Goal: Task Accomplishment & Management: Use online tool/utility

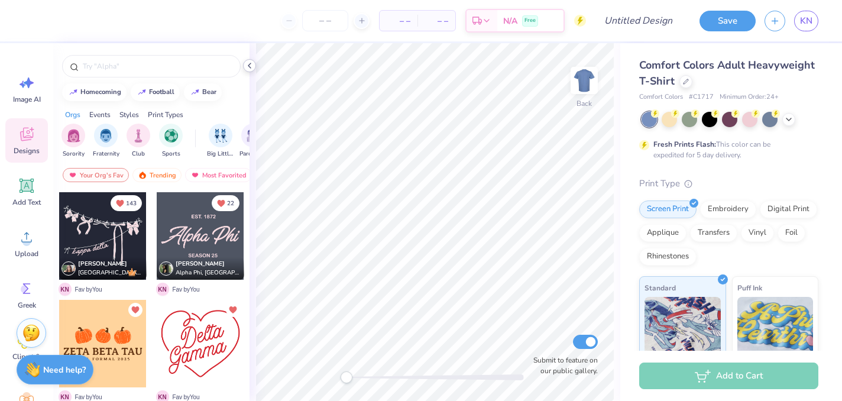
click at [252, 67] on icon at bounding box center [249, 65] width 9 height 9
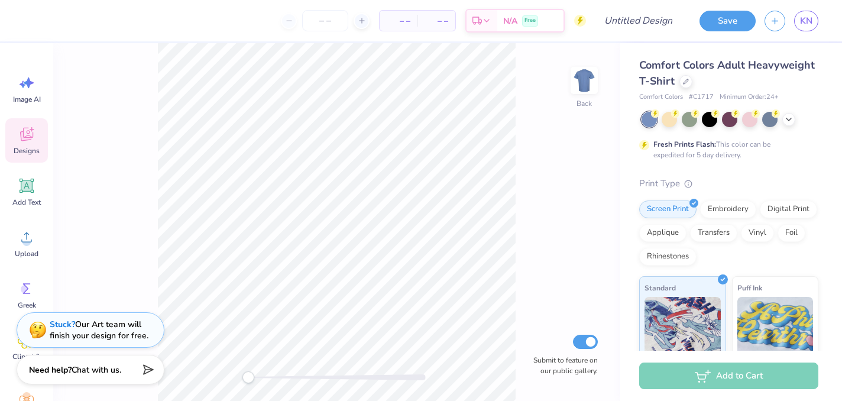
click at [810, 32] on div "Save KN" at bounding box center [766, 20] width 151 height 41
click at [805, 26] on span "KN" at bounding box center [806, 21] width 12 height 14
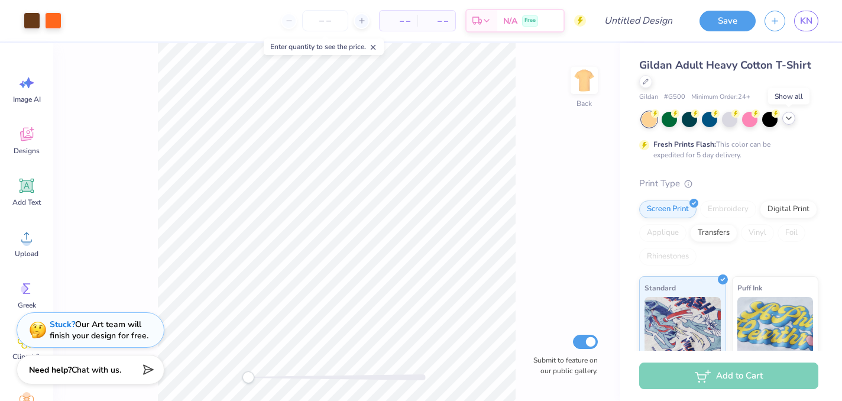
click at [787, 114] on icon at bounding box center [788, 118] width 9 height 9
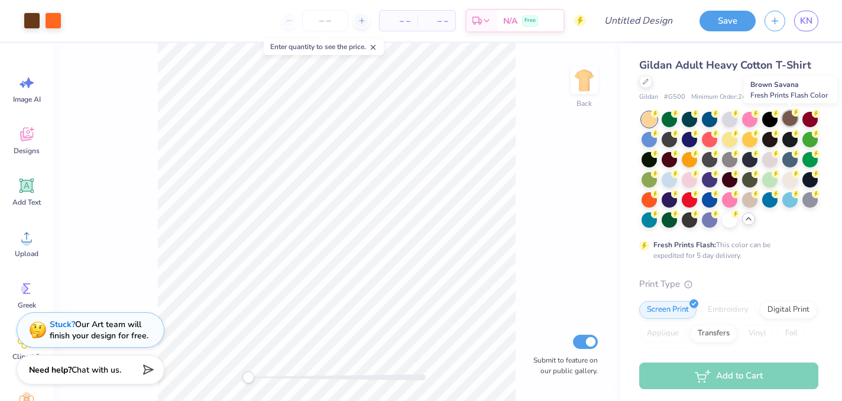
click at [793, 122] on div at bounding box center [790, 118] width 15 height 15
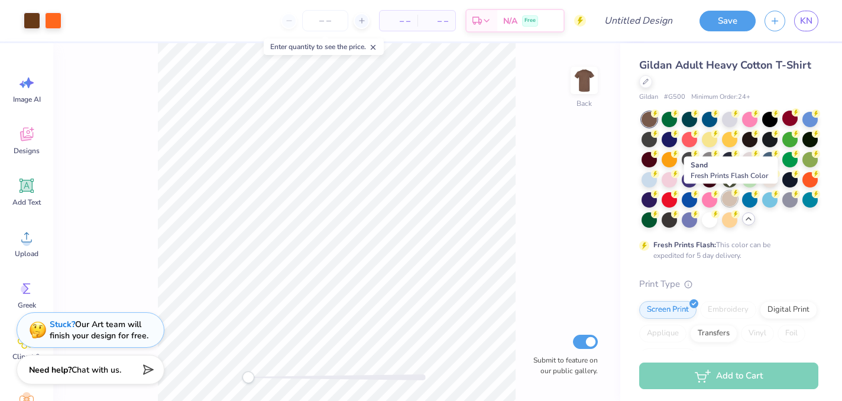
click at [730, 197] on div at bounding box center [729, 198] width 15 height 15
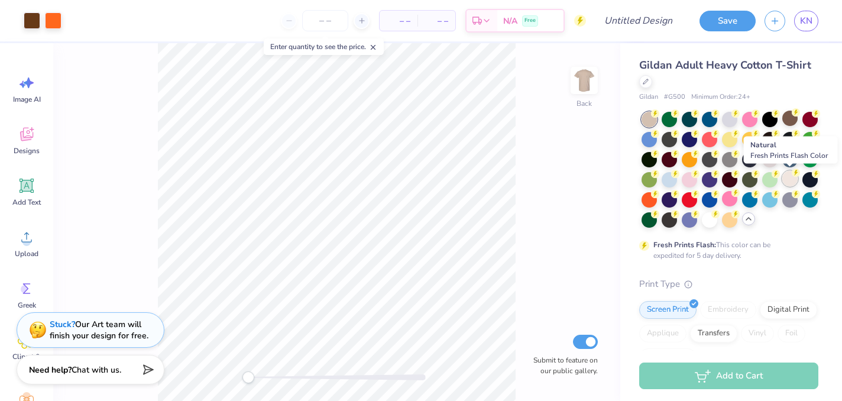
click at [789, 179] on div at bounding box center [790, 178] width 15 height 15
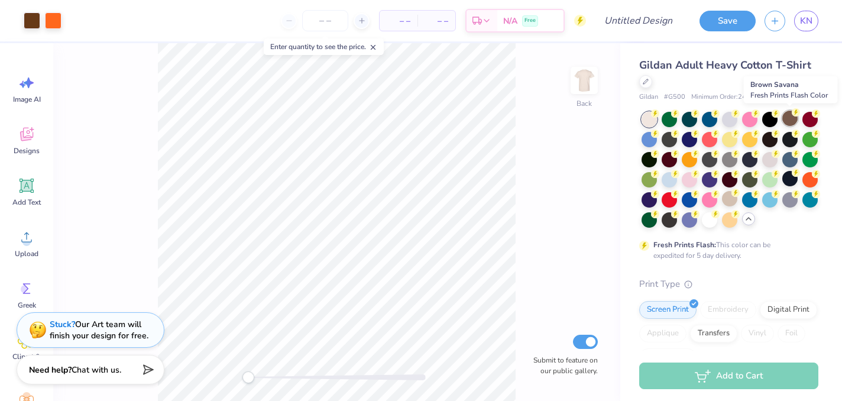
click at [793, 118] on div at bounding box center [790, 118] width 15 height 15
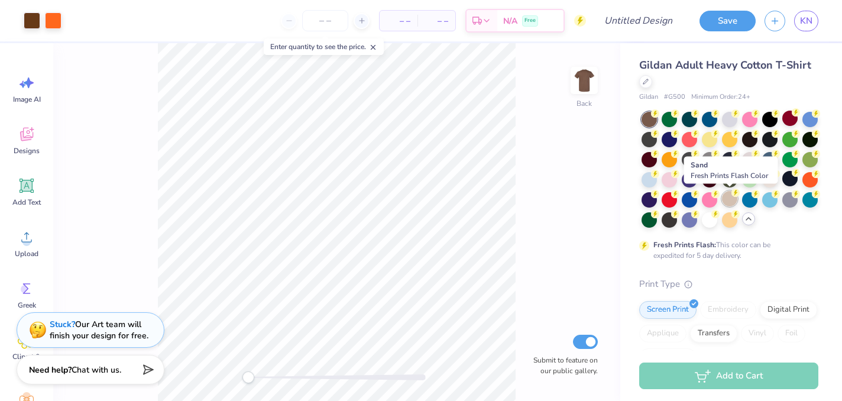
click at [732, 196] on icon at bounding box center [736, 193] width 8 height 8
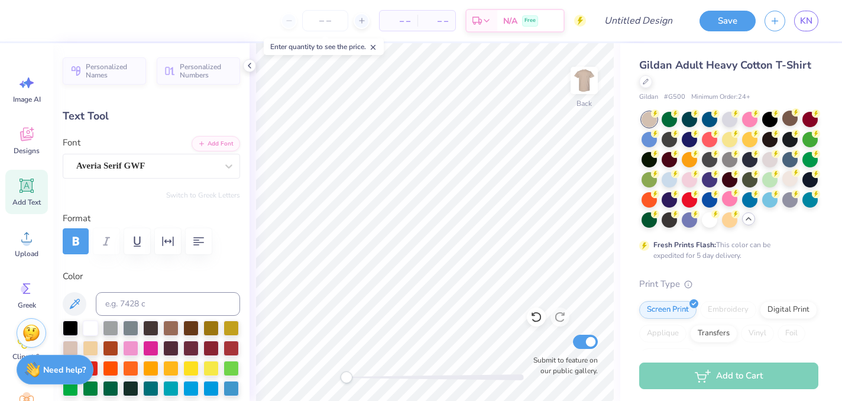
type textarea "FALL BALL"
type input "7.38"
type input "0.43"
type input "7.29"
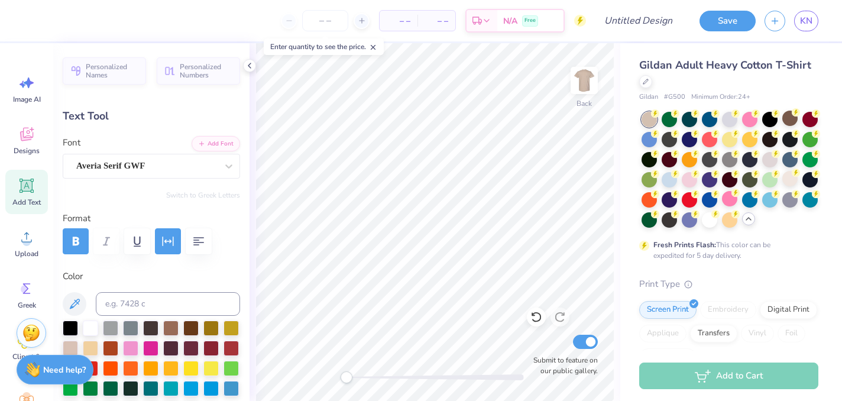
scroll to position [0, 0]
click at [37, 296] on div "Greek" at bounding box center [26, 295] width 43 height 44
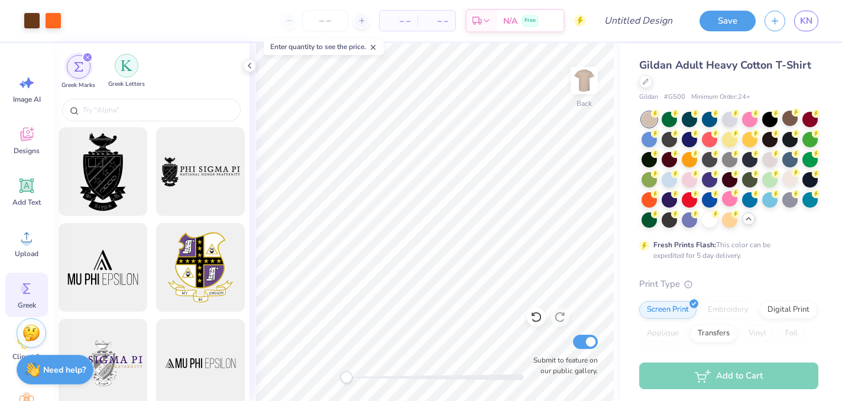
click at [120, 72] on div "filter for Greek Letters" at bounding box center [127, 66] width 24 height 24
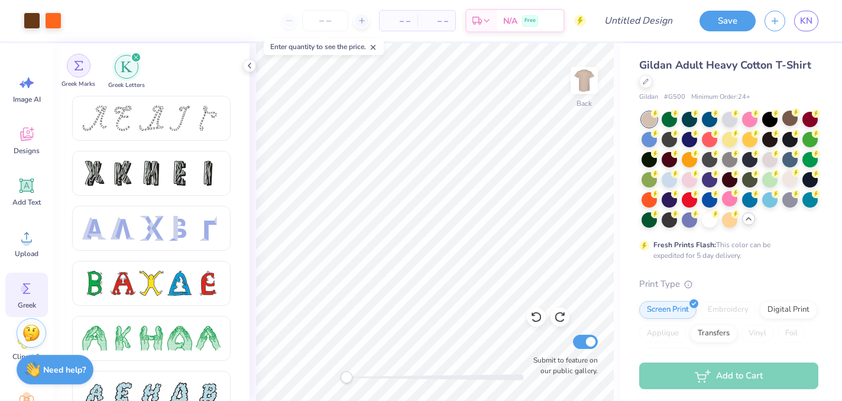
click at [83, 75] on div "filter for Greek Marks" at bounding box center [79, 66] width 24 height 24
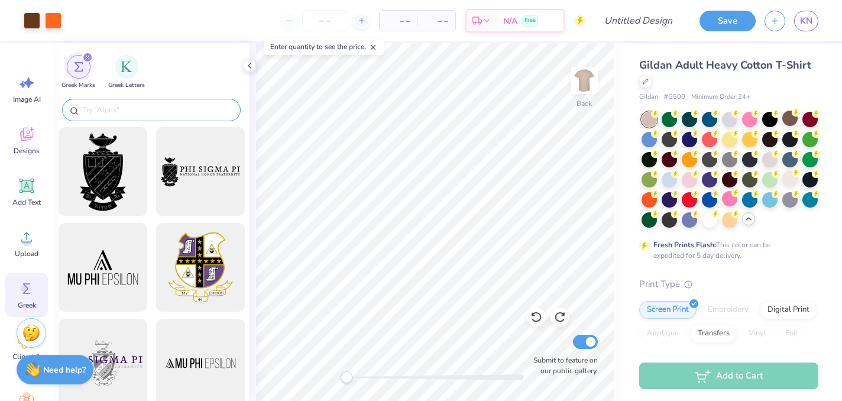
click at [130, 111] on input "text" at bounding box center [157, 110] width 151 height 12
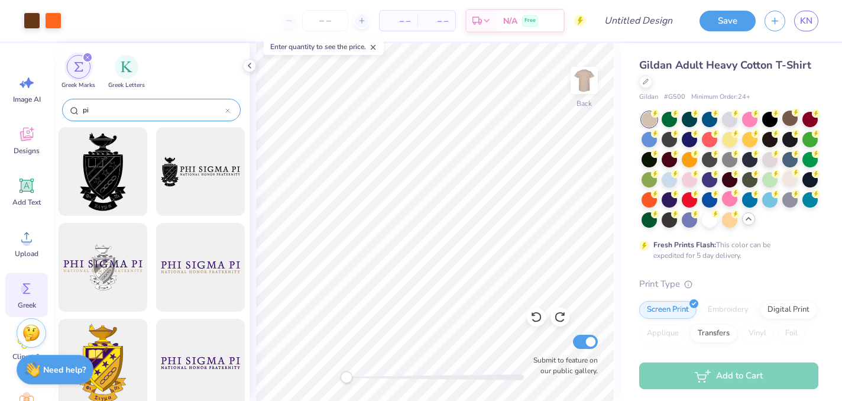
type input "pi"
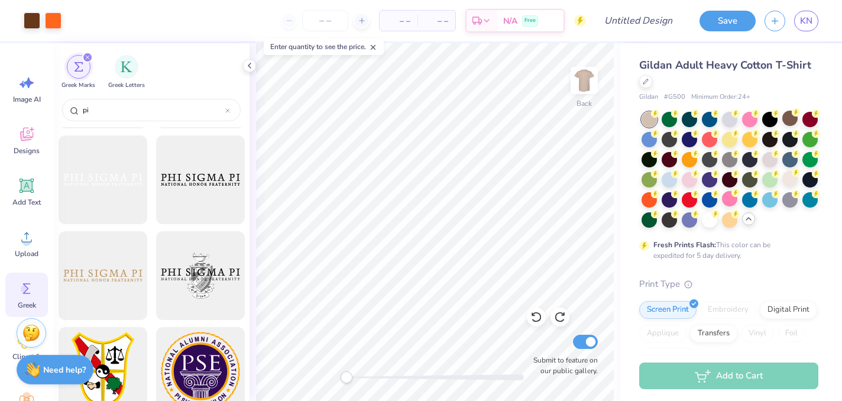
scroll to position [397, 0]
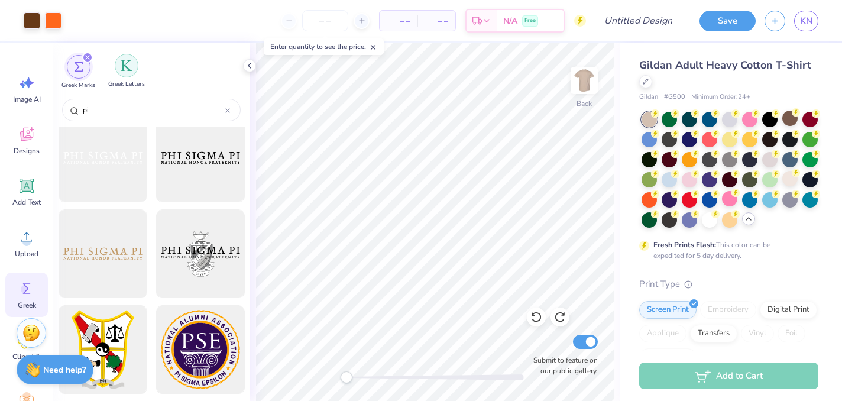
click at [128, 66] on img "filter for Greek Letters" at bounding box center [127, 66] width 12 height 12
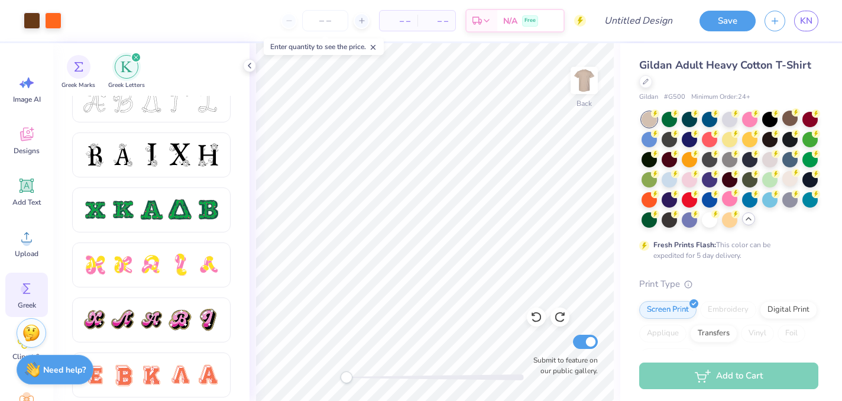
scroll to position [548, 0]
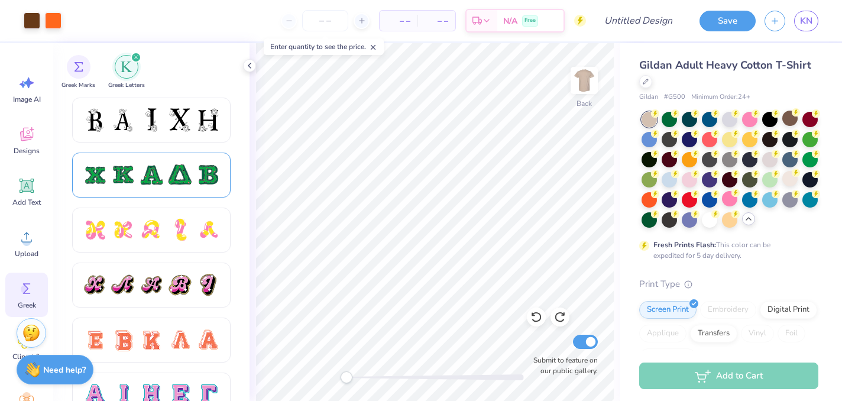
click at [159, 164] on div at bounding box center [151, 175] width 25 height 25
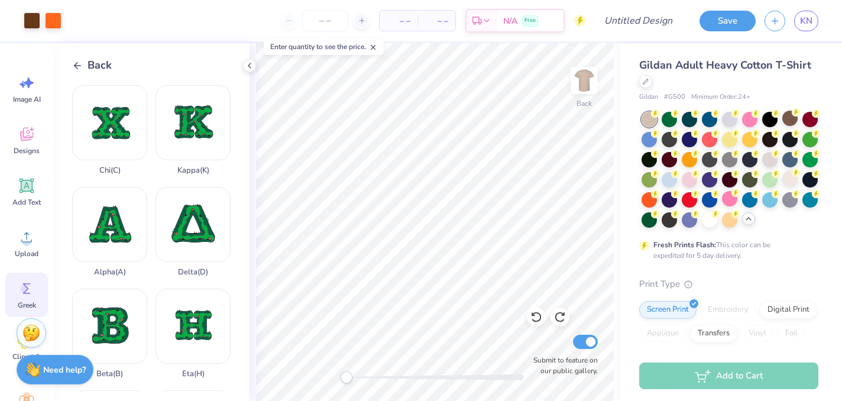
click at [74, 70] on div "Back" at bounding box center [92, 65] width 40 height 16
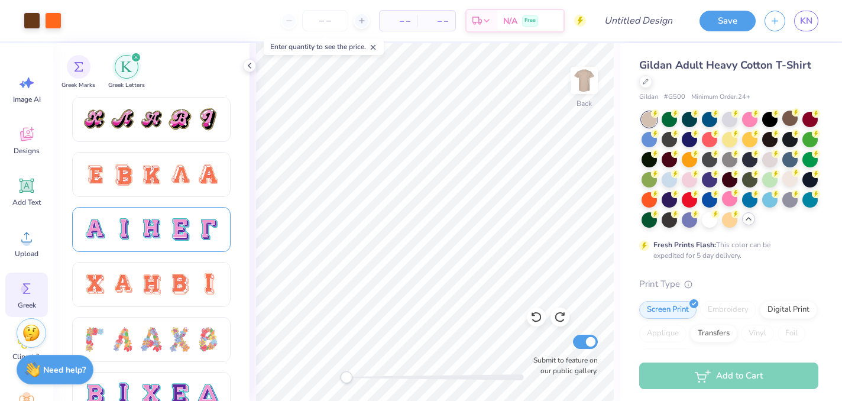
scroll to position [715, 0]
click at [167, 231] on div at bounding box center [179, 229] width 25 height 25
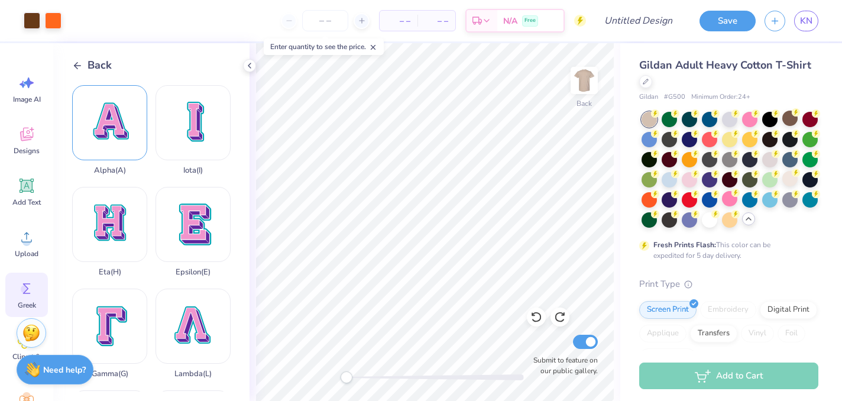
click at [128, 160] on div "Alpha ( A )" at bounding box center [109, 130] width 75 height 90
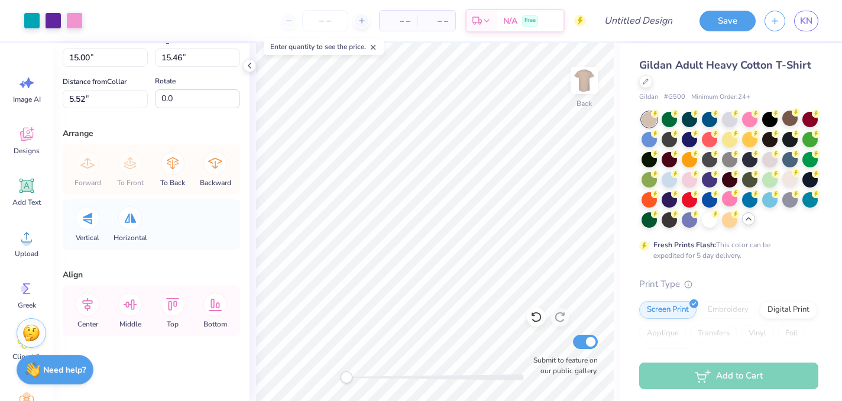
scroll to position [0, 0]
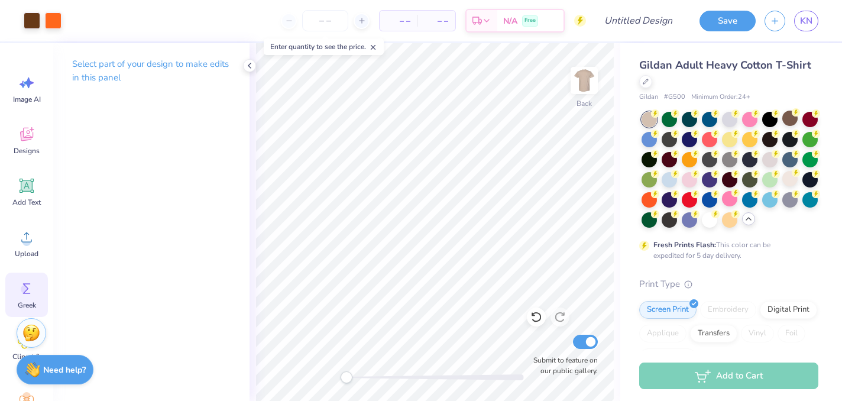
click at [26, 292] on circle at bounding box center [25, 289] width 8 height 8
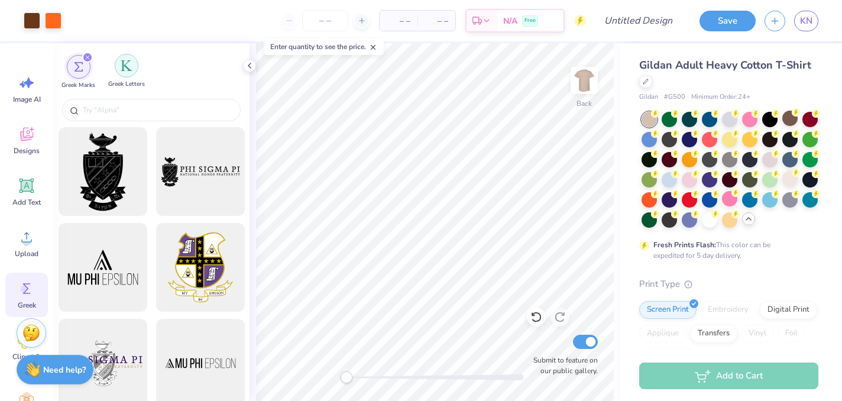
click at [124, 75] on div "filter for Greek Letters" at bounding box center [127, 66] width 24 height 24
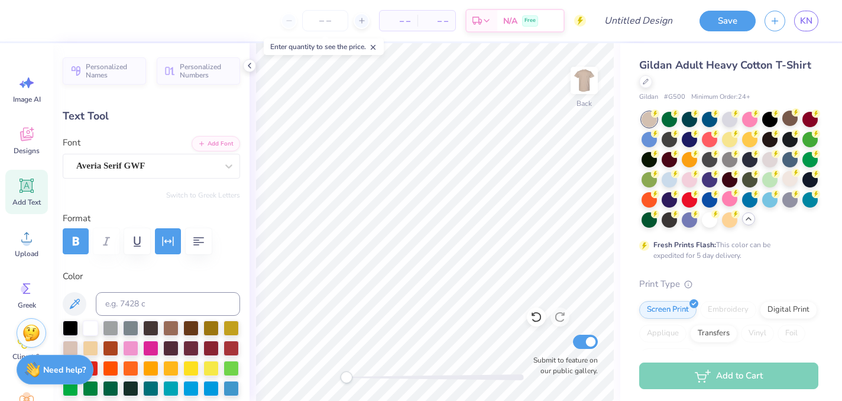
scroll to position [0, 2]
paste textarea
type textarea "P"
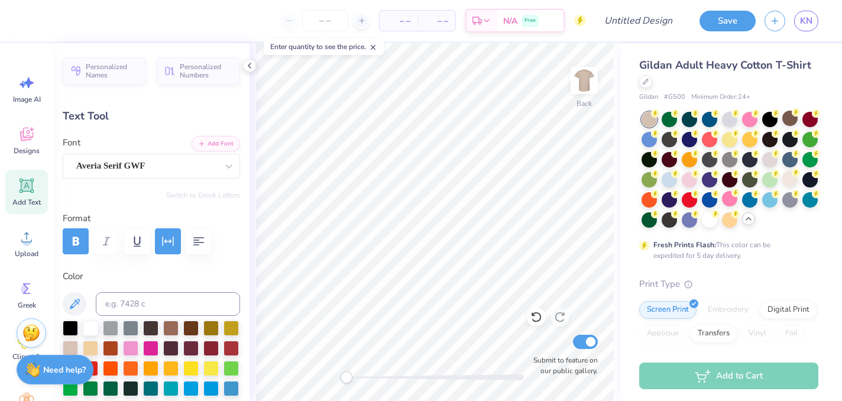
scroll to position [0, 2]
type textarea "PI BETA PHI x DELTA TAU DELTA"
type input "12.83"
type input "0.40"
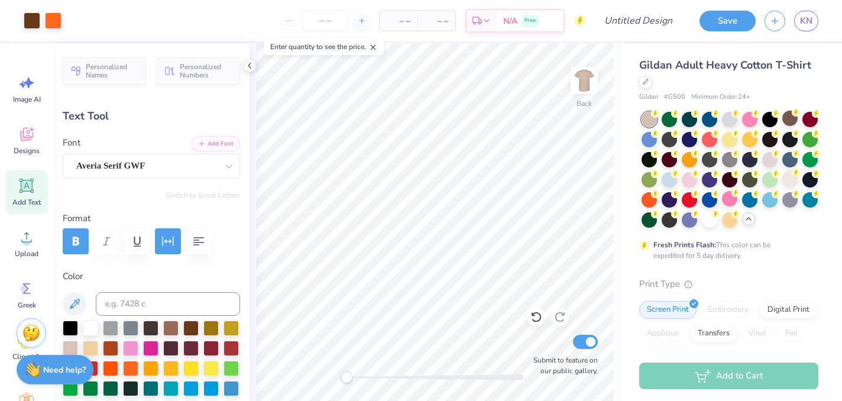
type input "7.34"
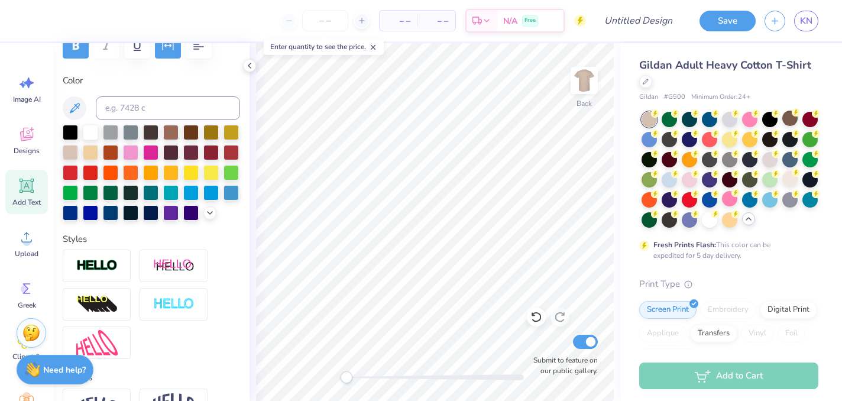
scroll to position [0, 0]
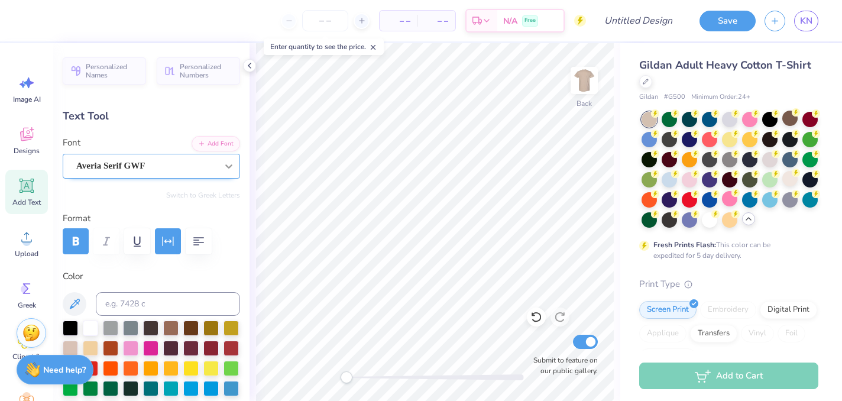
click at [232, 167] on icon at bounding box center [229, 166] width 12 height 12
click at [237, 253] on div at bounding box center [151, 241] width 177 height 26
type input "12.22"
type input "0.38"
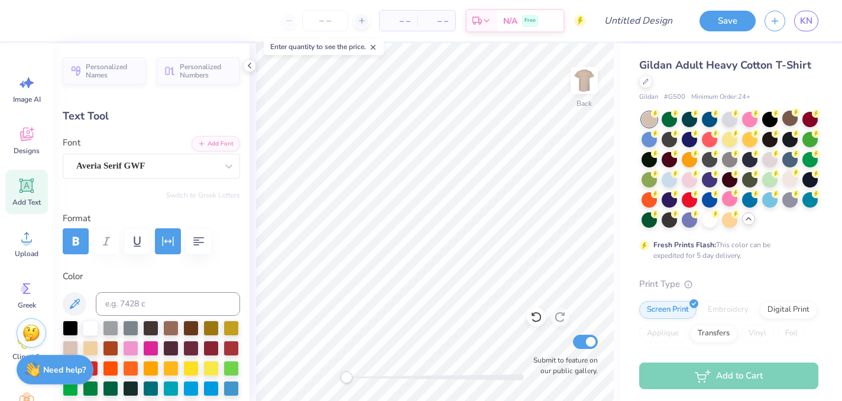
type input "7.41"
type input "11.13"
type input "0.34"
type input "7.44"
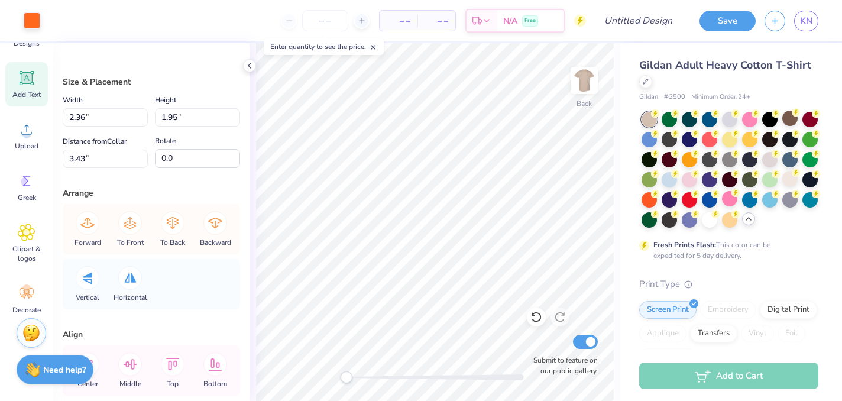
scroll to position [117, 0]
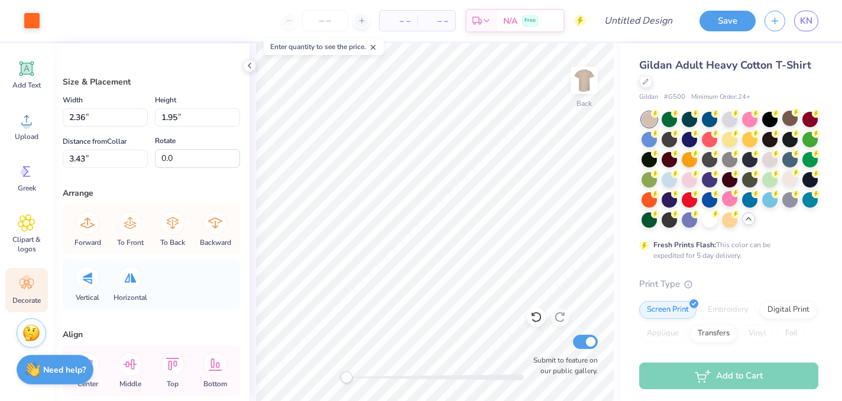
click at [25, 293] on div "Decorate" at bounding box center [26, 290] width 43 height 44
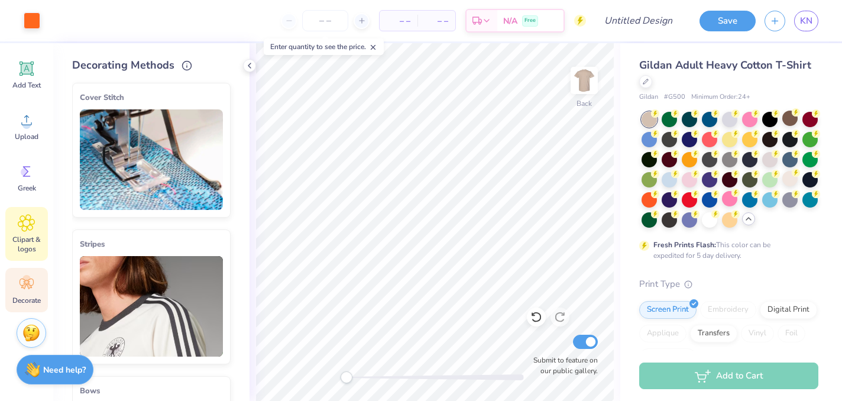
click at [24, 248] on span "Clipart & logos" at bounding box center [26, 244] width 39 height 19
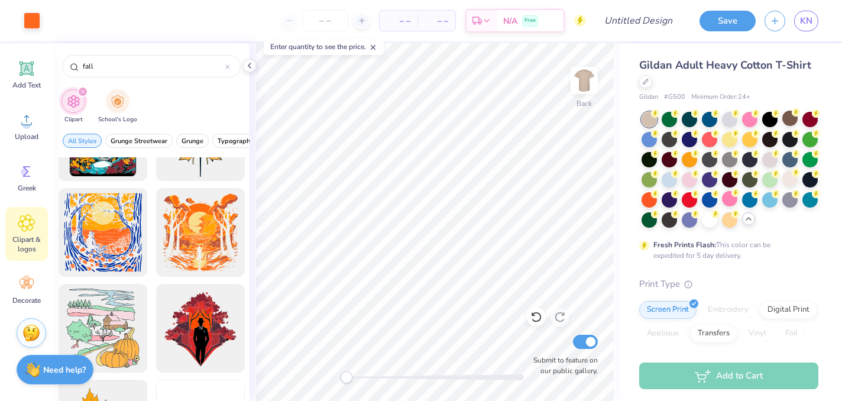
scroll to position [563, 0]
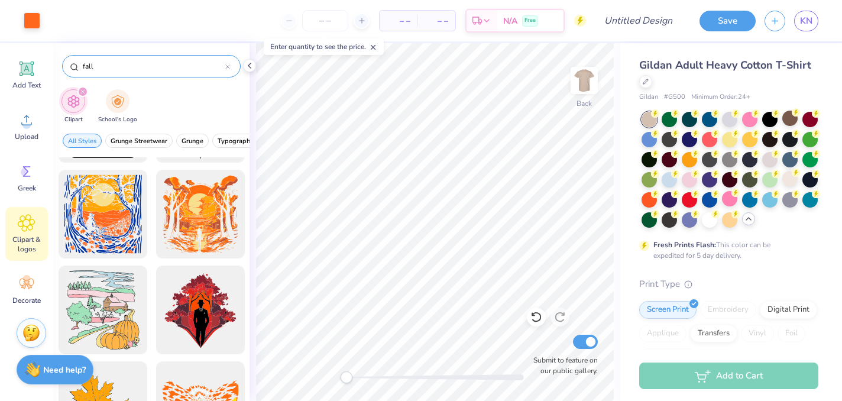
click at [130, 66] on input "fall" at bounding box center [154, 66] width 144 height 12
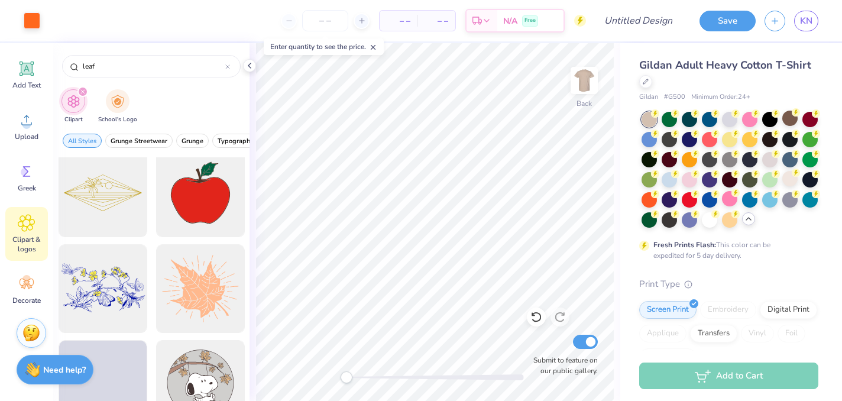
scroll to position [2519, 0]
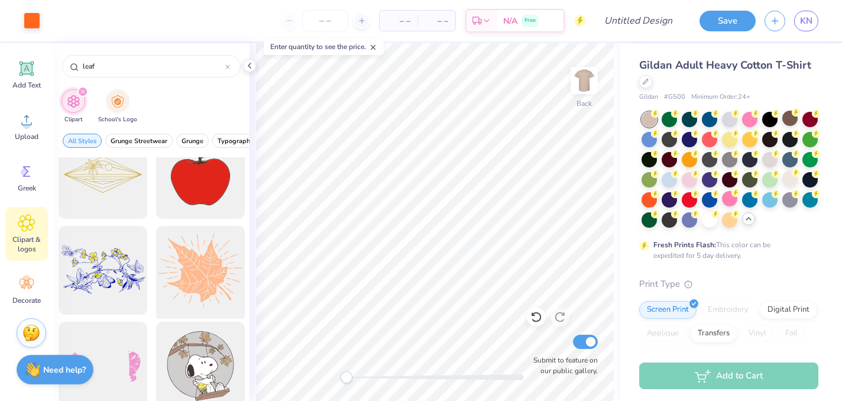
type input "leaf"
click at [170, 271] on div at bounding box center [200, 271] width 98 height 98
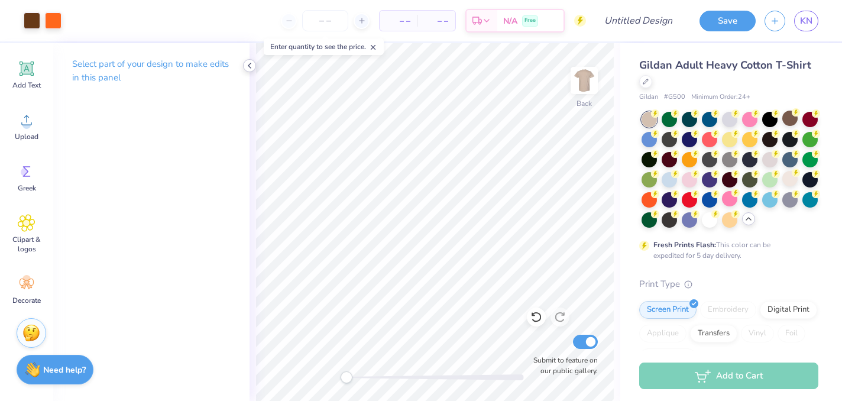
click at [250, 64] on icon at bounding box center [249, 65] width 9 height 9
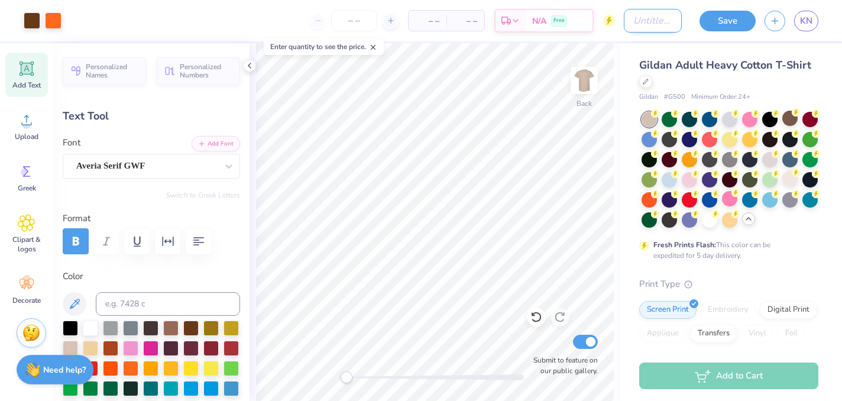
click at [659, 27] on input "Design Title" at bounding box center [653, 21] width 58 height 24
type input "Fall Ball Idea 1"
click at [735, 28] on button "Save" at bounding box center [728, 19] width 56 height 21
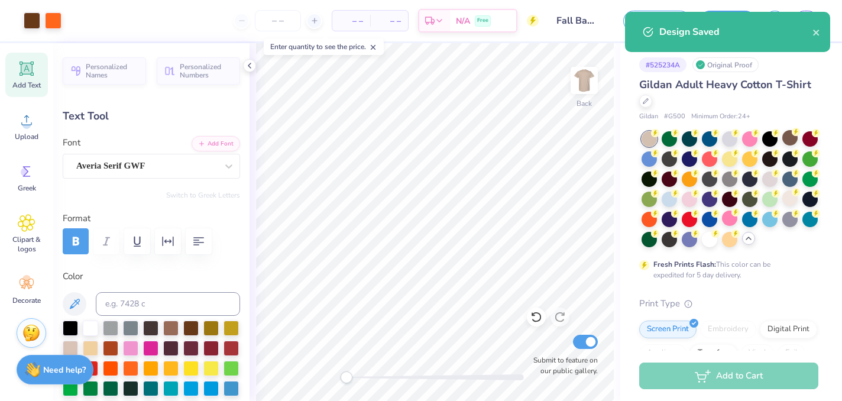
click at [822, 33] on div "Design Saved" at bounding box center [727, 32] width 205 height 40
click at [813, 33] on icon "close" at bounding box center [817, 32] width 8 height 9
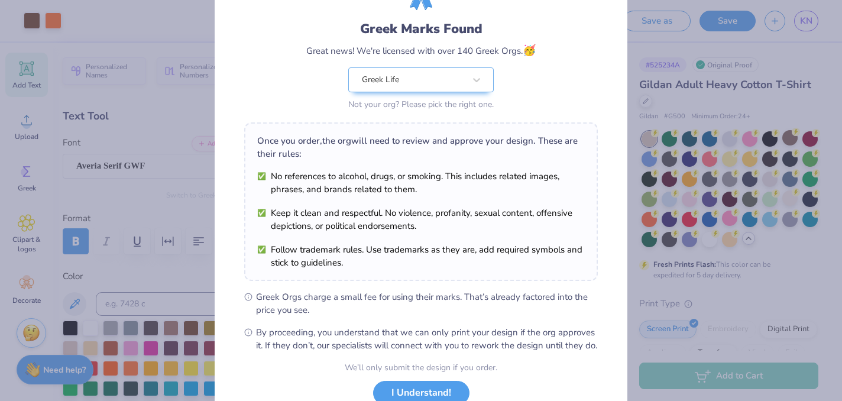
scroll to position [153, 0]
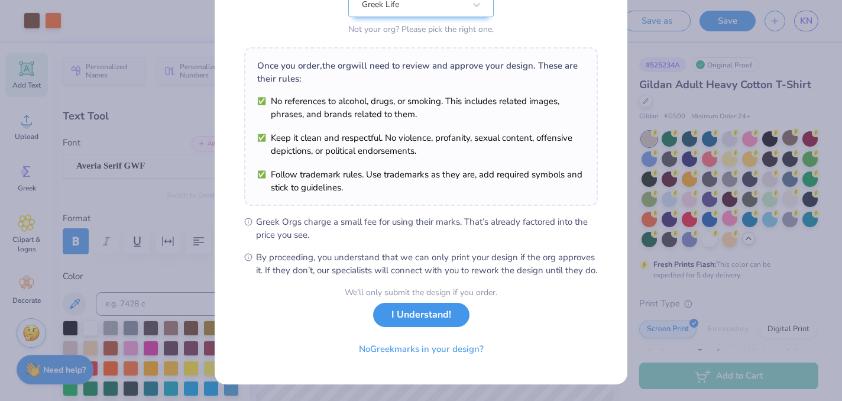
click at [438, 316] on button "I Understand!" at bounding box center [421, 315] width 96 height 24
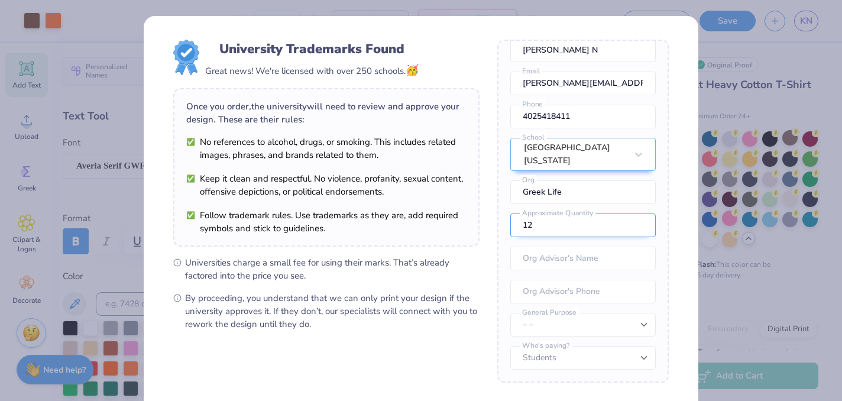
scroll to position [0, 0]
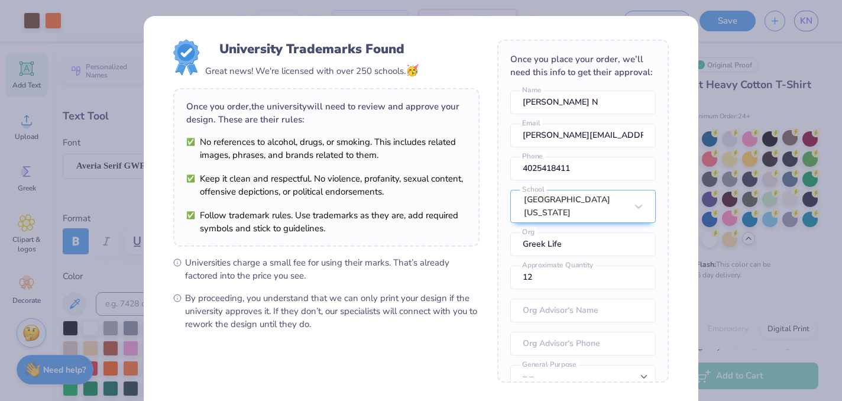
click at [739, 66] on div "University Trademarks Found Great news! We're licensed with over 250 schools. 🥳…" at bounding box center [421, 200] width 842 height 401
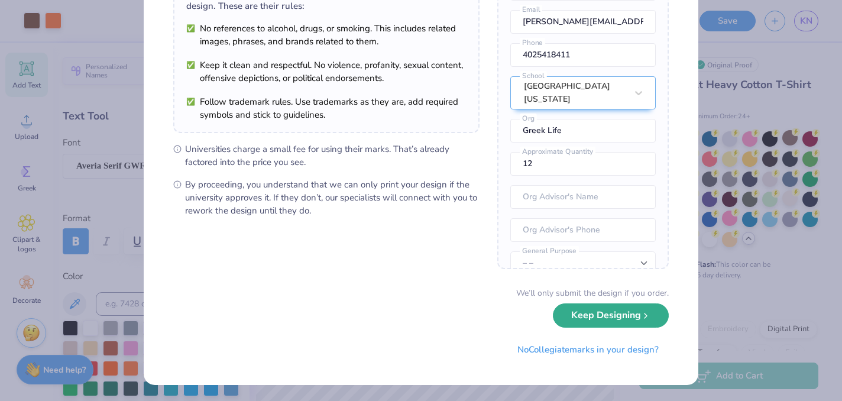
click at [616, 316] on button "Keep Designing" at bounding box center [611, 315] width 116 height 24
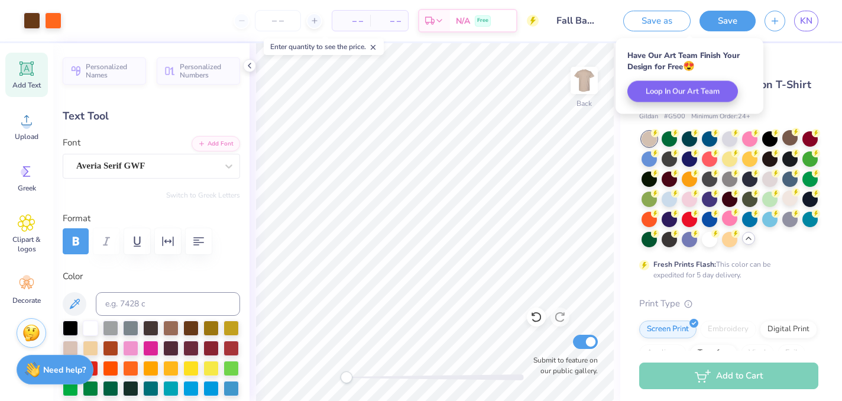
scroll to position [0, 0]
click at [802, 17] on span "KN" at bounding box center [806, 21] width 12 height 14
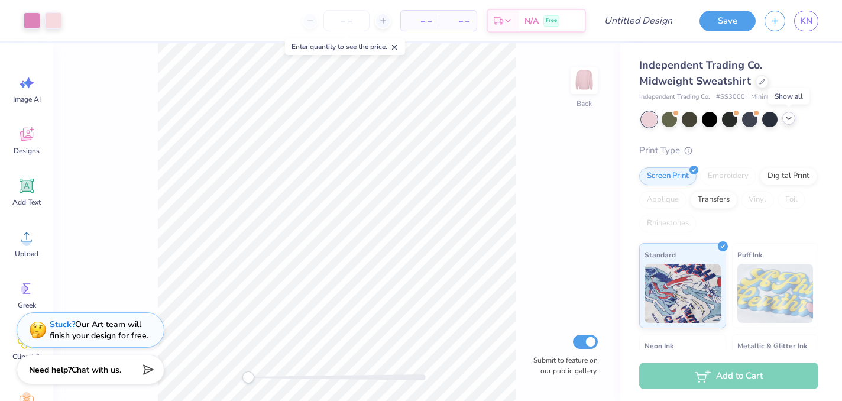
click at [793, 115] on icon at bounding box center [788, 118] width 9 height 9
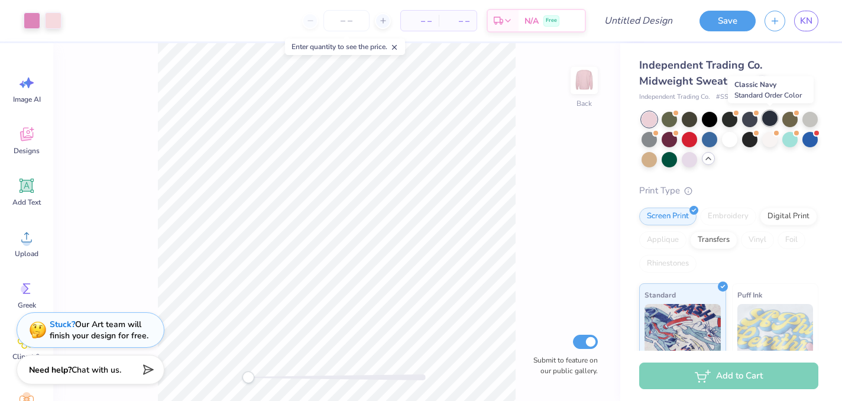
click at [771, 118] on div at bounding box center [770, 118] width 15 height 15
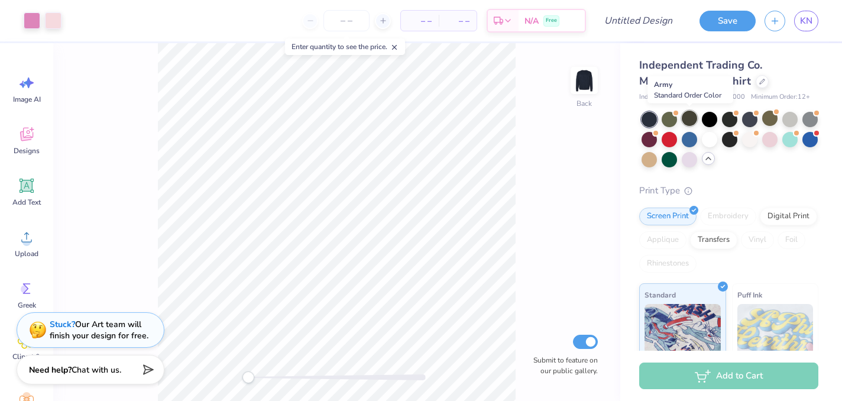
click at [686, 122] on div at bounding box center [689, 118] width 15 height 15
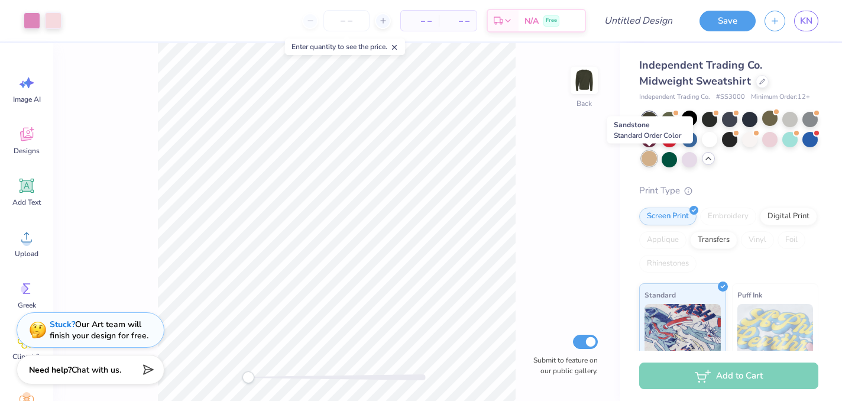
click at [649, 162] on div at bounding box center [649, 158] width 15 height 15
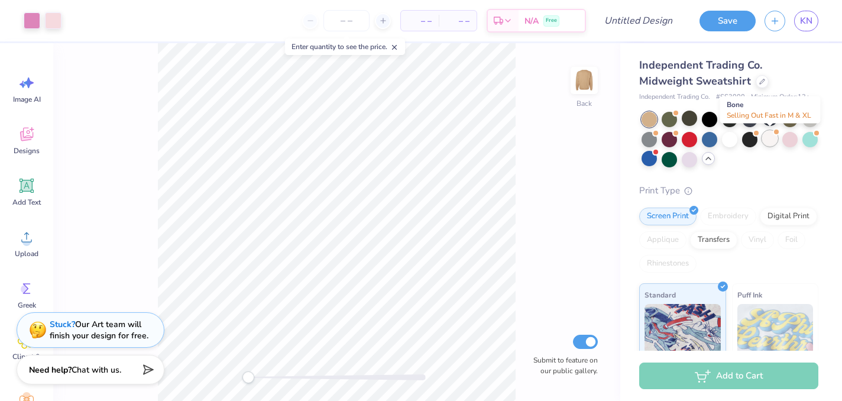
click at [768, 141] on div at bounding box center [770, 138] width 15 height 15
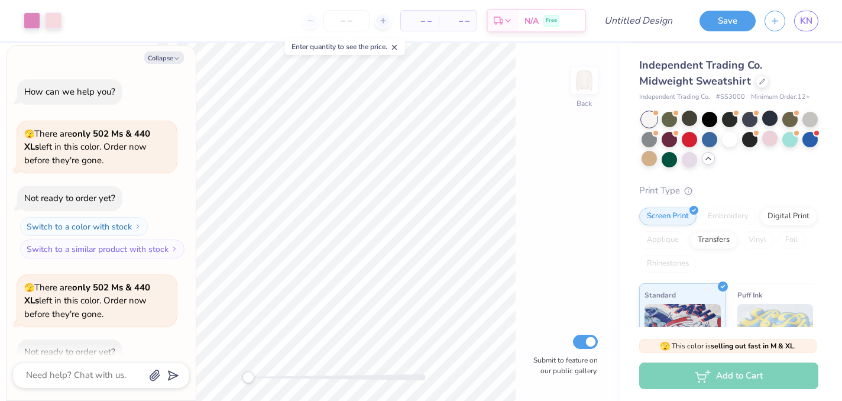
scroll to position [65, 0]
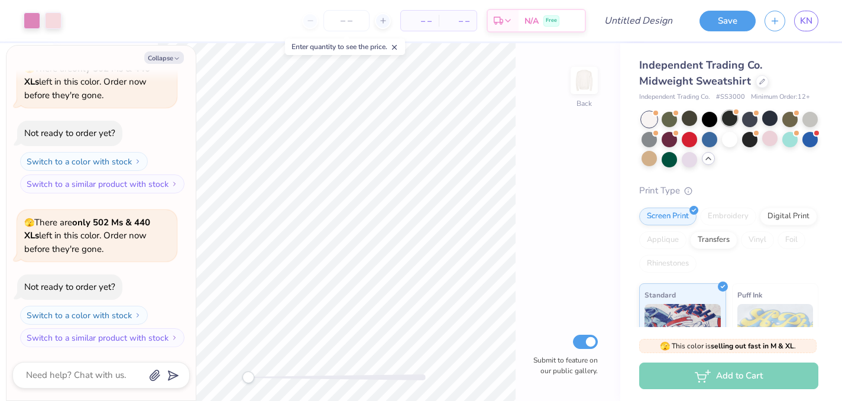
click at [728, 121] on div at bounding box center [729, 118] width 15 height 15
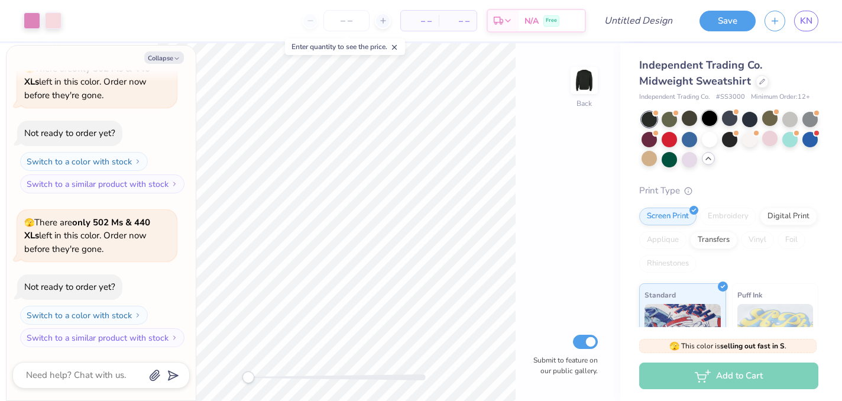
scroll to position [219, 0]
click at [651, 156] on div at bounding box center [649, 158] width 15 height 15
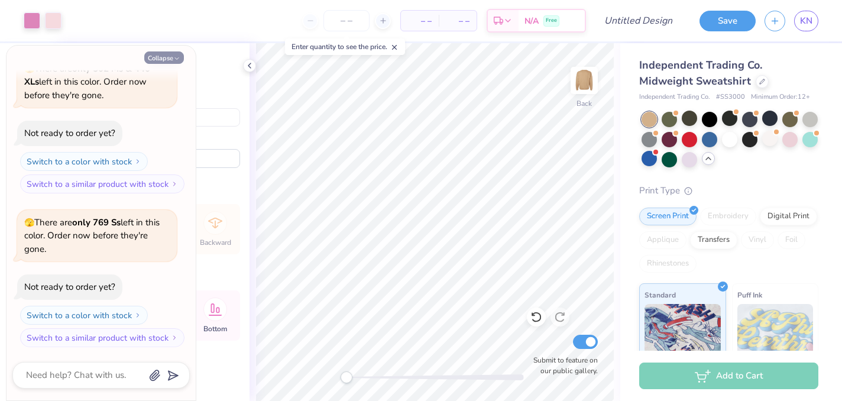
click at [176, 61] on icon "button" at bounding box center [176, 58] width 7 height 7
type textarea "x"
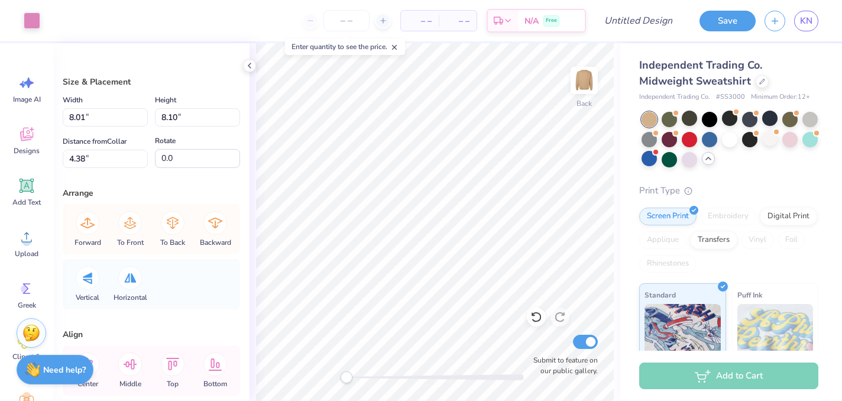
click at [245, 70] on icon at bounding box center [249, 65] width 9 height 9
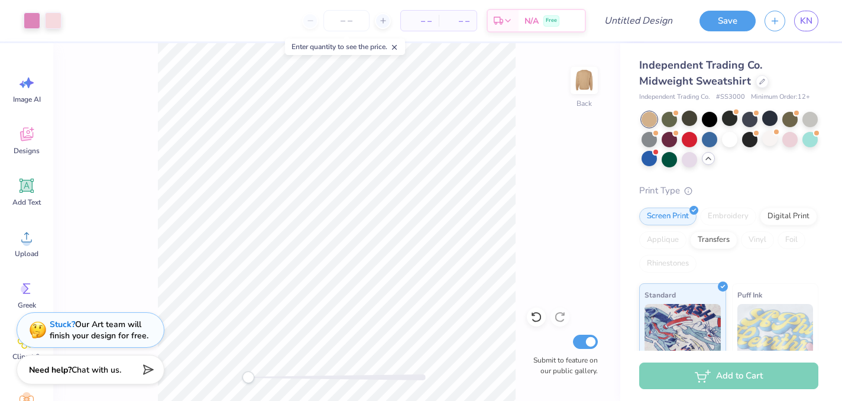
click at [38, 131] on div "Designs" at bounding box center [26, 140] width 43 height 44
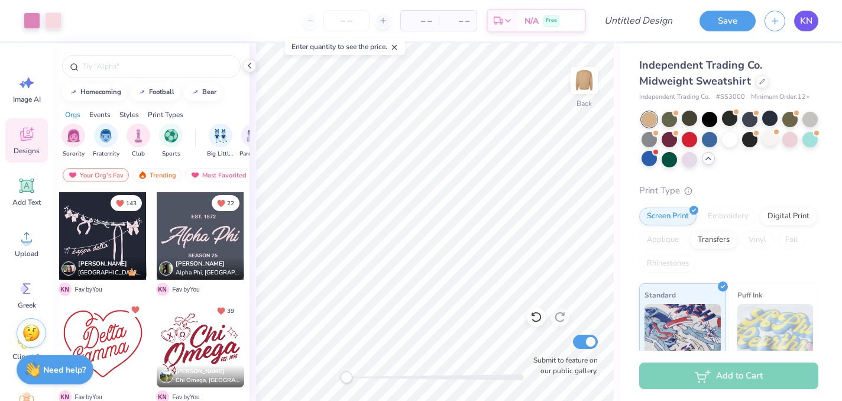
click at [812, 15] on span "KN" at bounding box center [806, 21] width 12 height 14
